Goal: Task Accomplishment & Management: Use online tool/utility

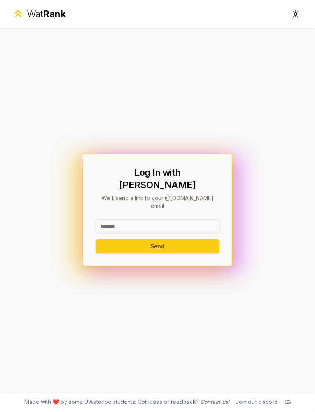
click at [180, 219] on input at bounding box center [158, 226] width 124 height 14
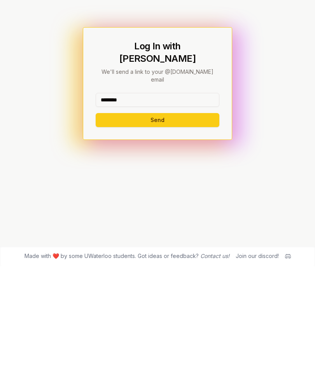
type input "********"
click at [157, 220] on button "Send" at bounding box center [158, 227] width 124 height 14
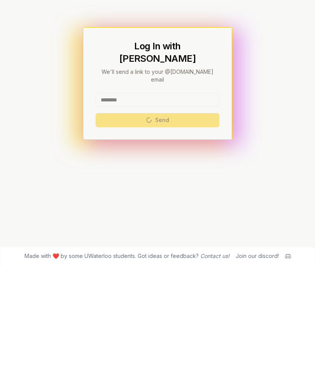
scroll to position [31, 0]
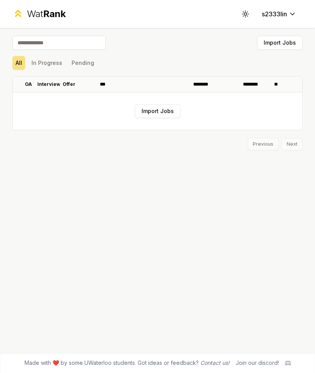
click at [188, 168] on div "Import Jobs All In Progress Pending OA Interview Offer *** ******** ******** **…" at bounding box center [157, 190] width 315 height 325
click at [34, 65] on button "In Progress" at bounding box center [46, 63] width 37 height 14
click at [74, 69] on button "Pending" at bounding box center [82, 63] width 29 height 14
click at [18, 54] on div "All In Progress Pending" at bounding box center [157, 63] width 290 height 20
click at [12, 12] on icon at bounding box center [17, 13] width 11 height 11
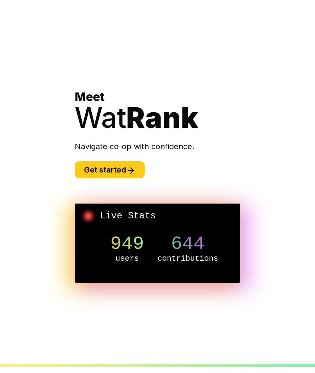
click at [13, 17] on section "Meet Wat Rank Navigate co-op with confidence. Get started Live Stats 949 users …" at bounding box center [157, 186] width 315 height 373
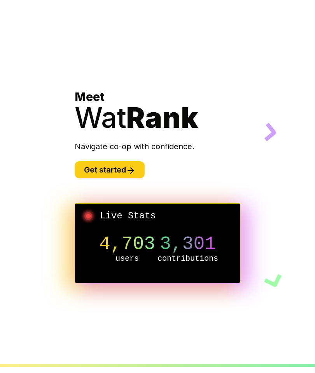
click at [137, 179] on button "Get started" at bounding box center [110, 169] width 70 height 17
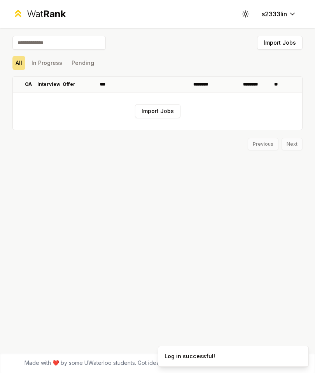
click at [161, 115] on button "Import Jobs" at bounding box center [158, 111] width 46 height 14
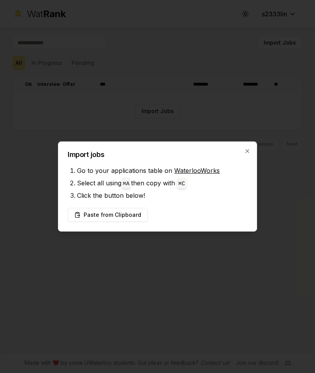
click at [245, 151] on icon "button" at bounding box center [247, 151] width 6 height 6
